Goal: Task Accomplishment & Management: Use online tool/utility

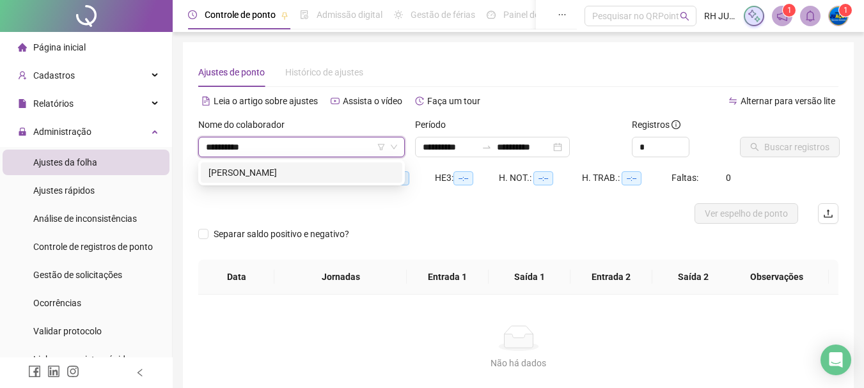
type input "**********"
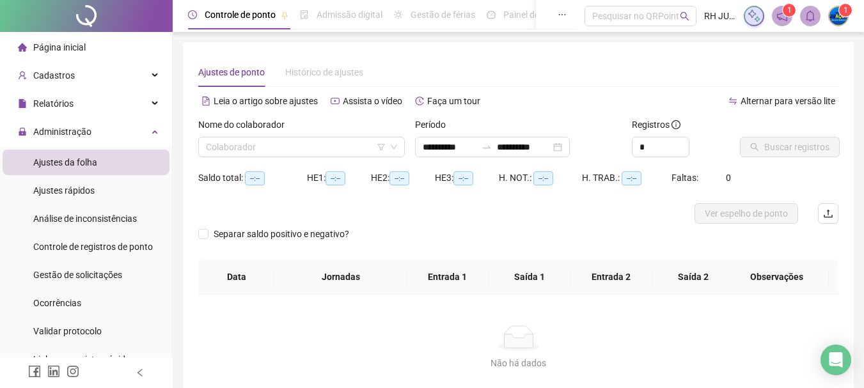
click at [335, 186] on div "HE 1: --:--" at bounding box center [339, 178] width 64 height 20
click at [346, 151] on input "search" at bounding box center [296, 147] width 180 height 19
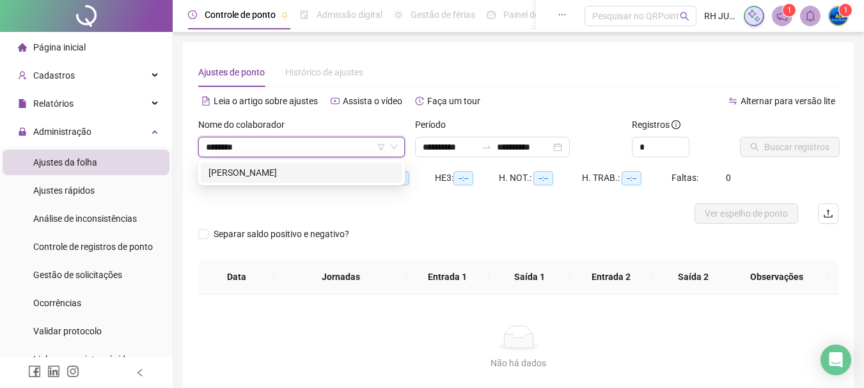
type input "*********"
click at [321, 168] on div "[PERSON_NAME]" at bounding box center [302, 173] width 186 height 14
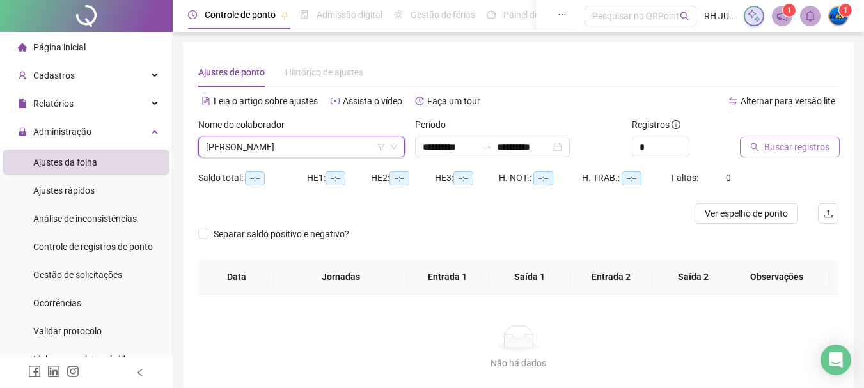
click at [814, 147] on span "Buscar registros" at bounding box center [797, 147] width 65 height 14
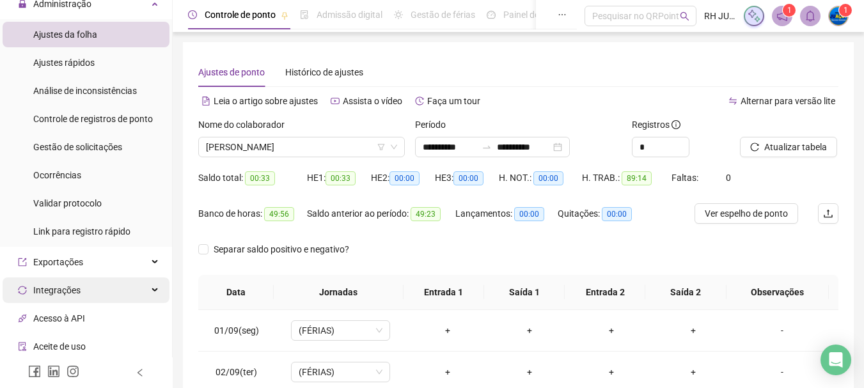
scroll to position [242, 0]
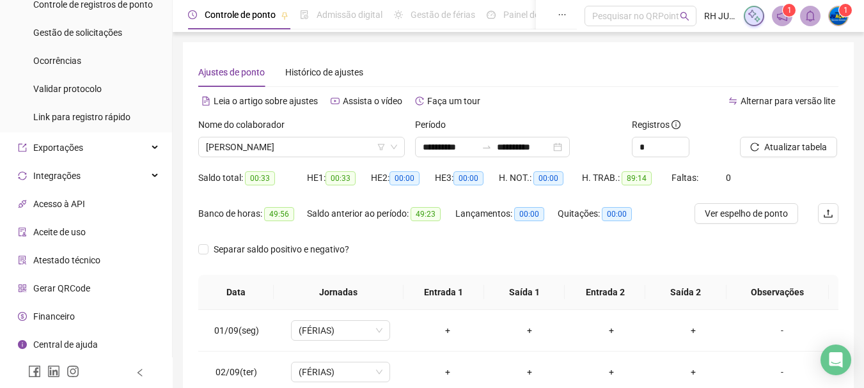
click at [68, 283] on span "Gerar QRCode" at bounding box center [61, 288] width 57 height 10
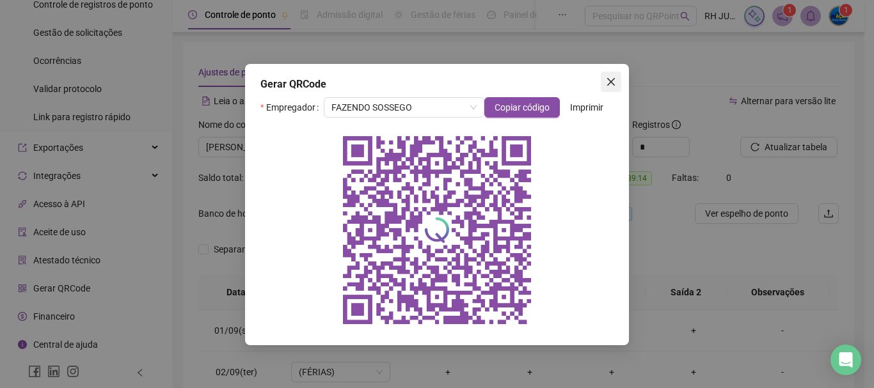
click at [611, 79] on icon "close" at bounding box center [611, 82] width 10 height 10
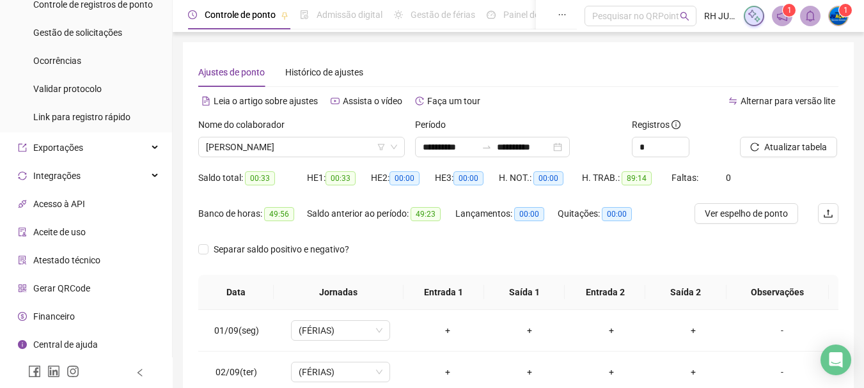
click at [75, 283] on span "Gerar QRCode" at bounding box center [61, 288] width 57 height 10
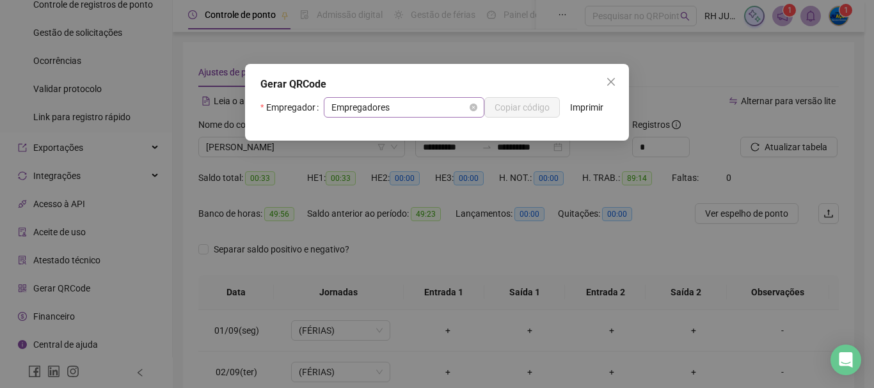
click at [441, 109] on span "Empregadores" at bounding box center [403, 107] width 145 height 19
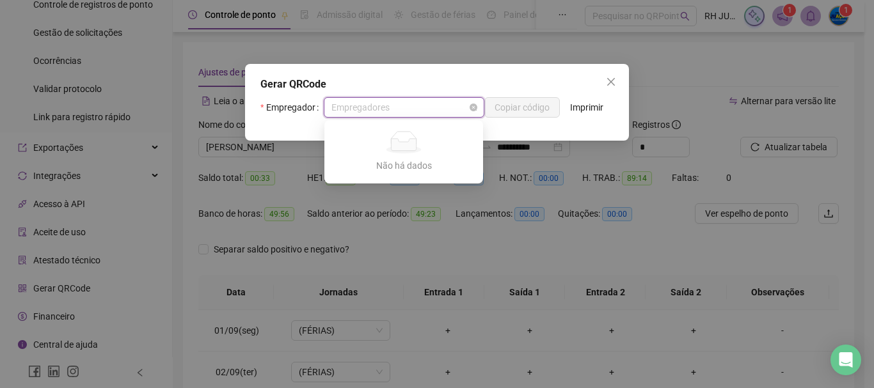
click at [436, 109] on span "Empregadores" at bounding box center [403, 107] width 145 height 19
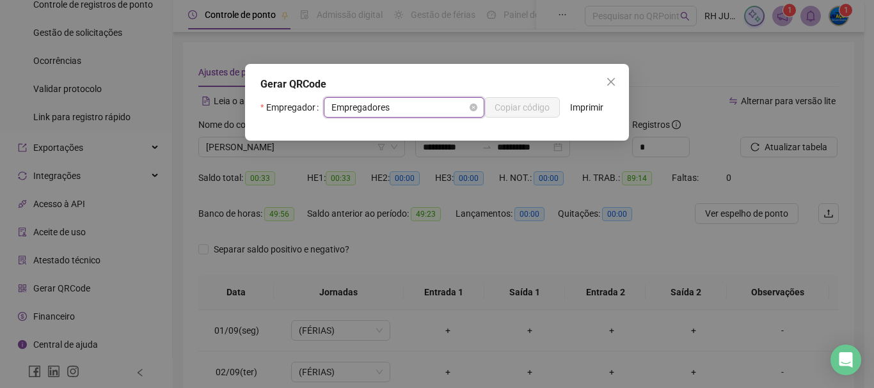
click at [436, 108] on span "Empregadores" at bounding box center [403, 107] width 145 height 19
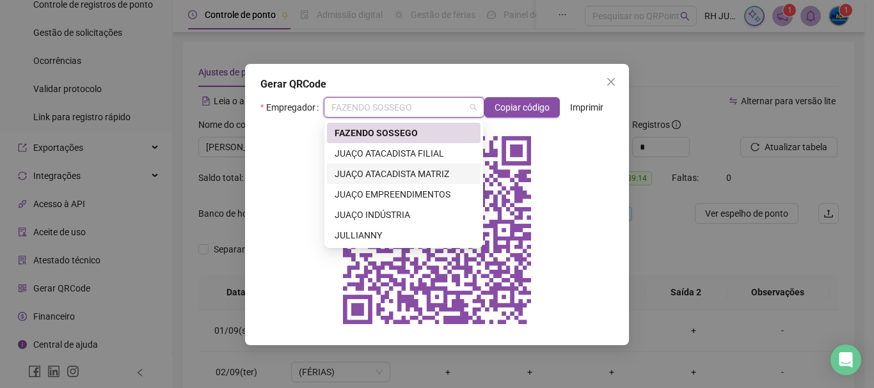
click at [423, 175] on div "JUAÇO ATACADISTA MATRIZ" at bounding box center [404, 174] width 138 height 14
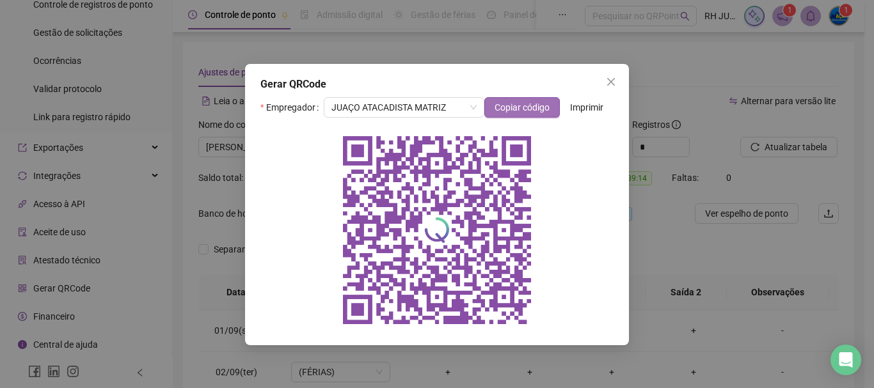
click at [532, 97] on button "Copiar código" at bounding box center [521, 107] width 75 height 20
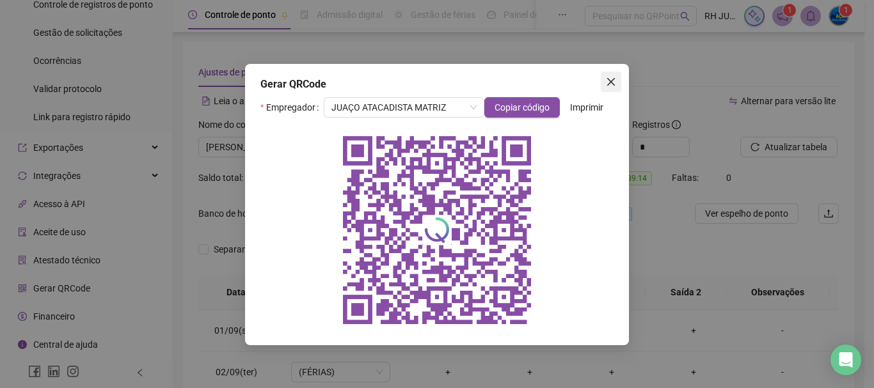
click at [608, 80] on icon "close" at bounding box center [611, 82] width 8 height 8
